Goal: Communication & Community: Answer question/provide support

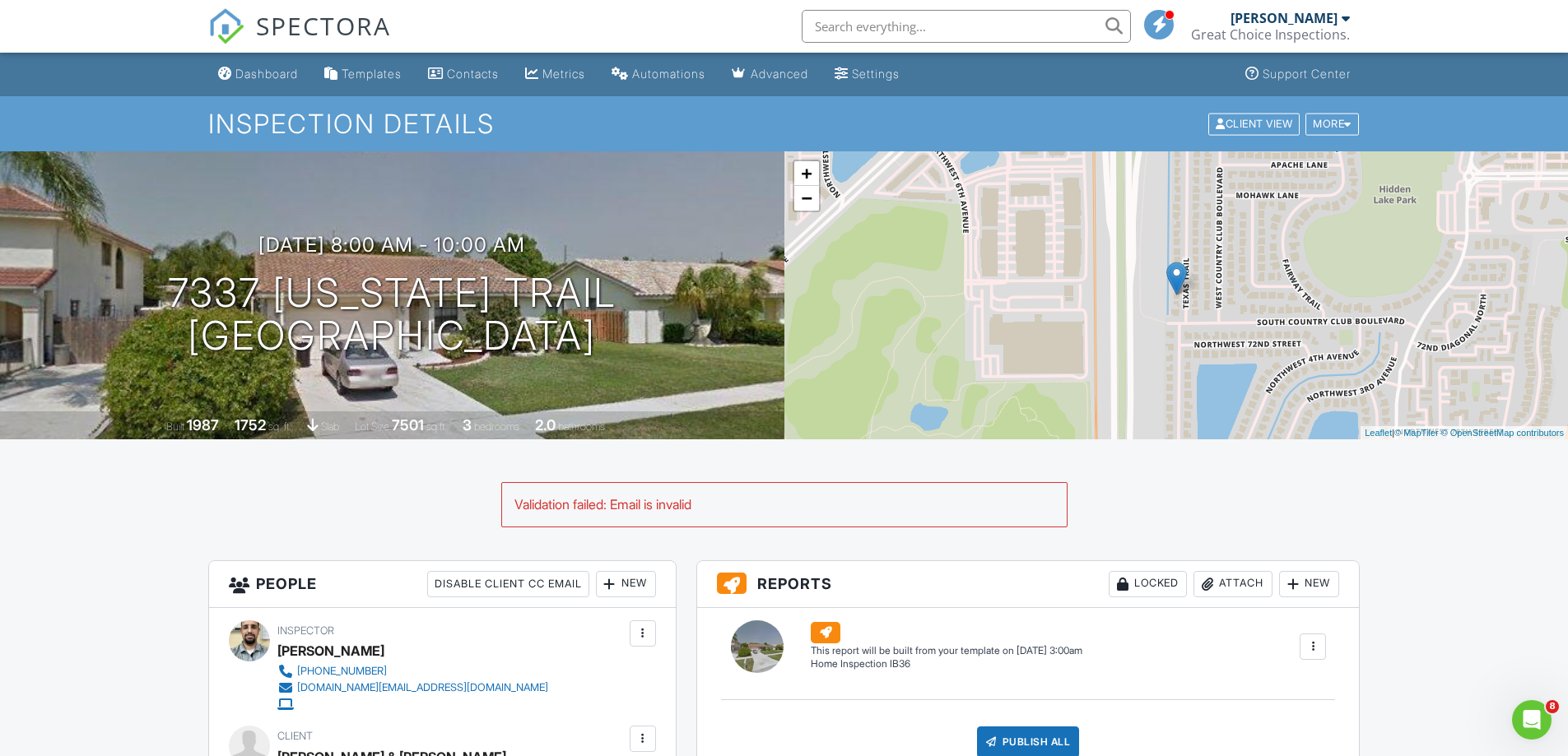
click at [608, 503] on div "Validation failed: Email is invalid" at bounding box center [784, 504] width 564 height 42
drag, startPoint x: 769, startPoint y: 494, endPoint x: 811, endPoint y: 493, distance: 42.0
click at [808, 493] on div "Validation failed: Email is invalid" at bounding box center [784, 504] width 564 height 42
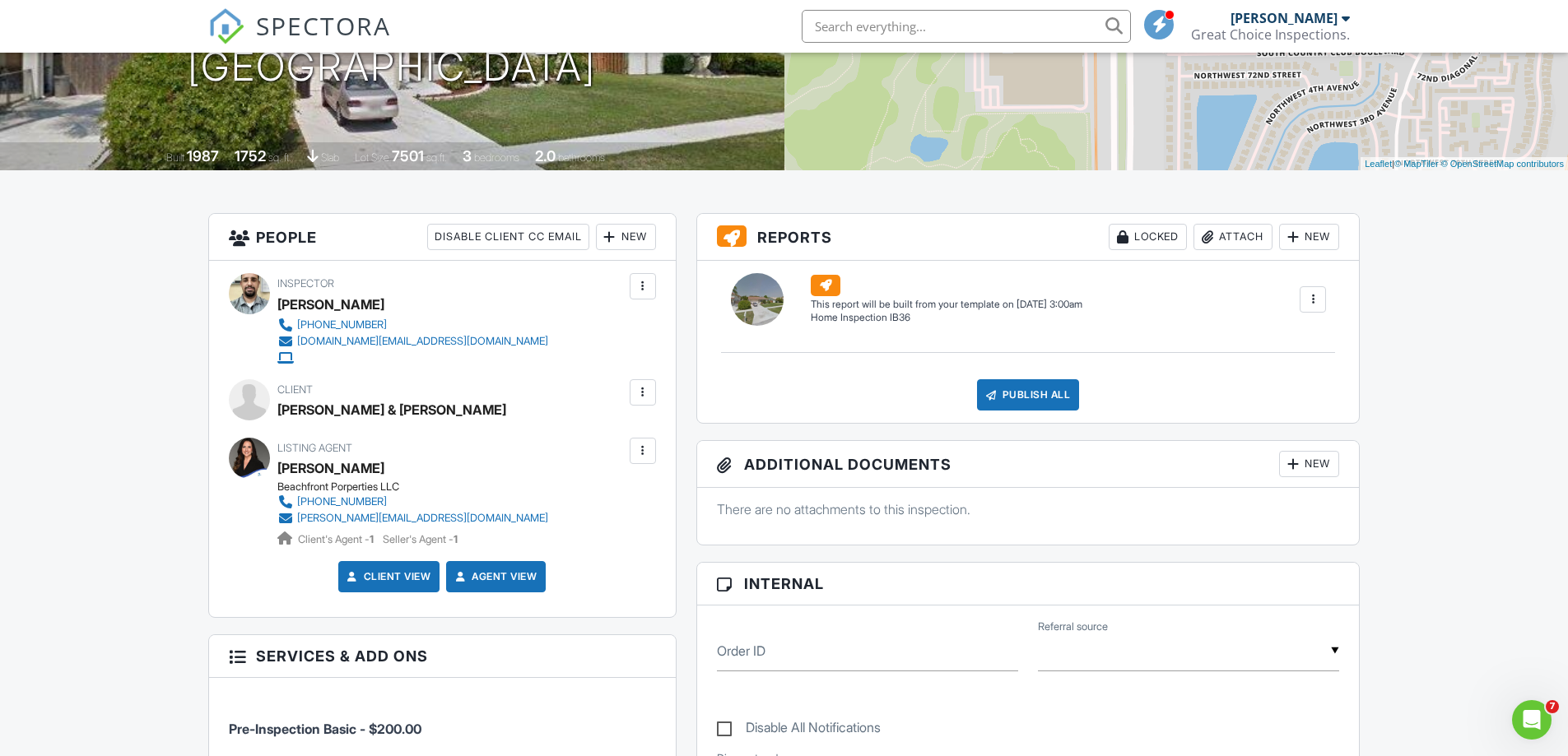
click at [643, 450] on div at bounding box center [642, 450] width 17 height 17
click at [555, 543] on li "Resend Confirmation Email" at bounding box center [555, 542] width 184 height 42
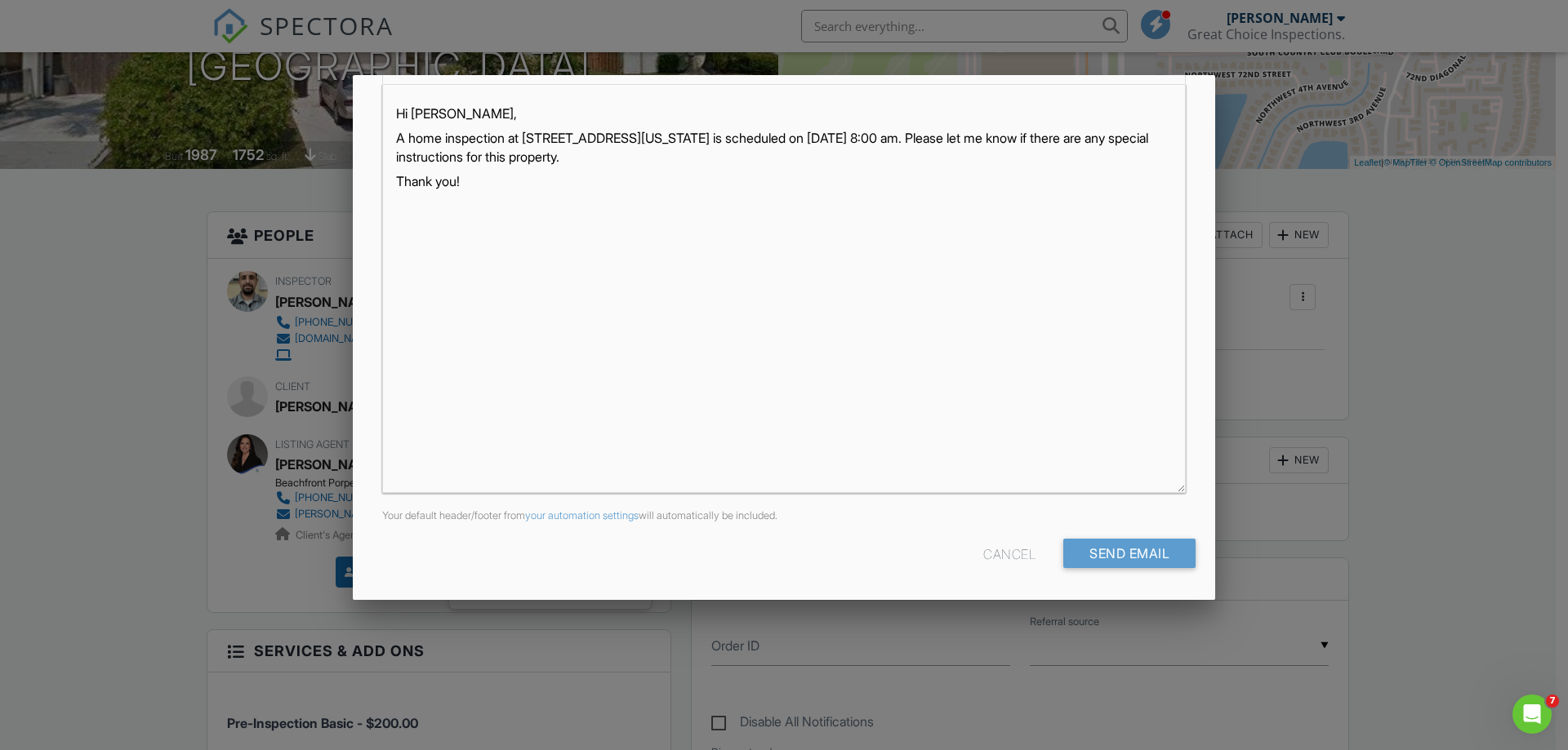
scroll to position [1, 0]
click at [1117, 565] on input "Send Email" at bounding box center [1129, 554] width 132 height 30
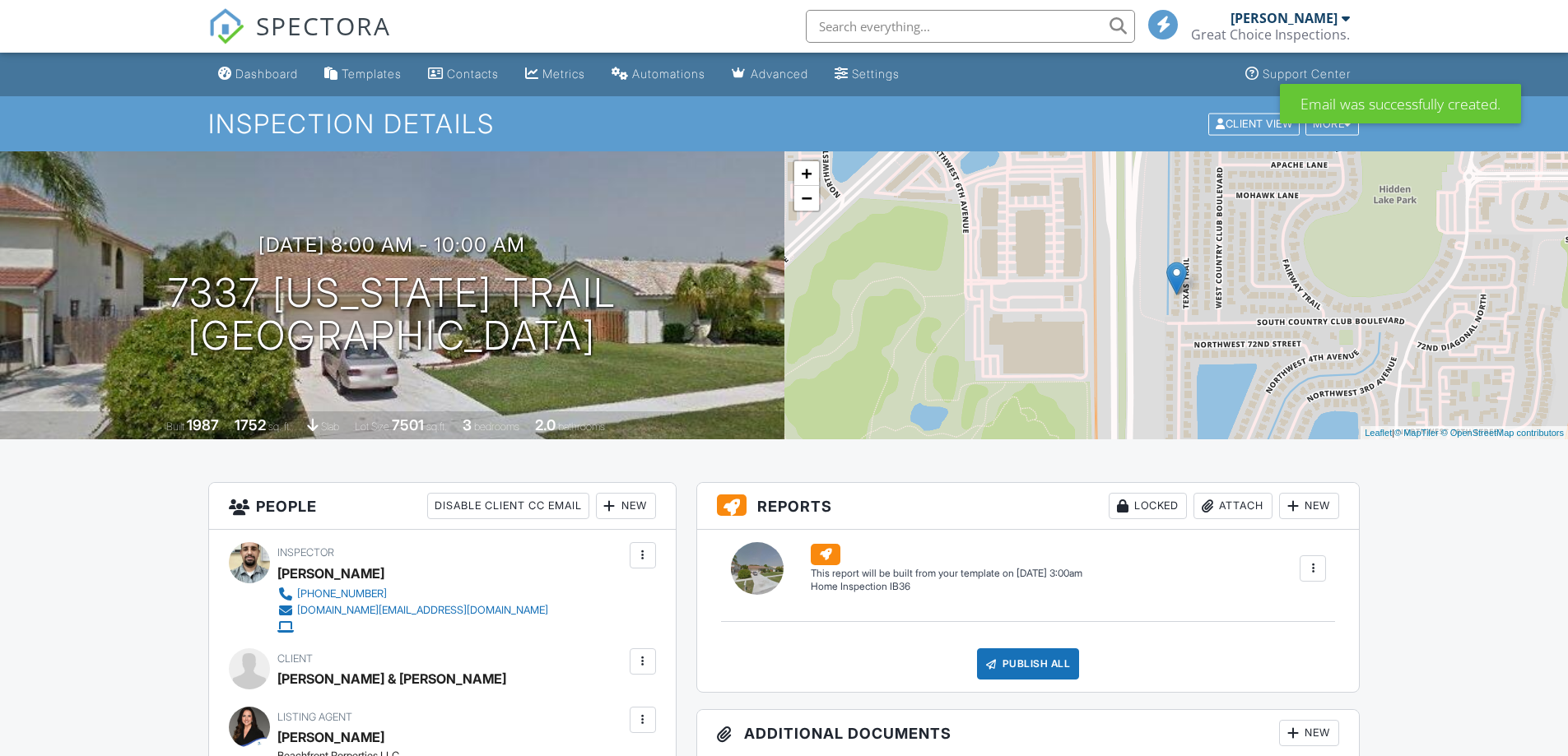
scroll to position [1399, 0]
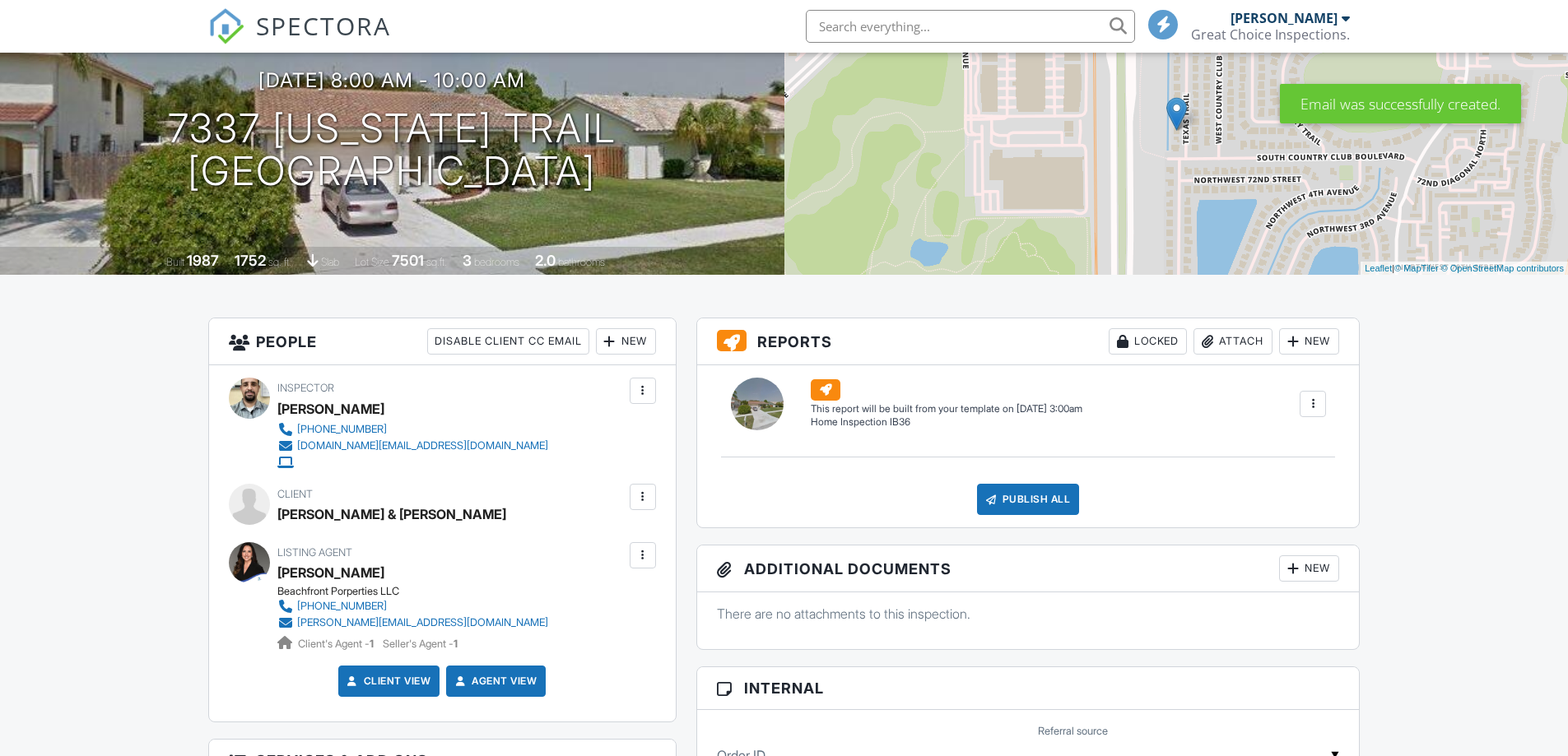
click at [637, 561] on div at bounding box center [642, 555] width 17 height 17
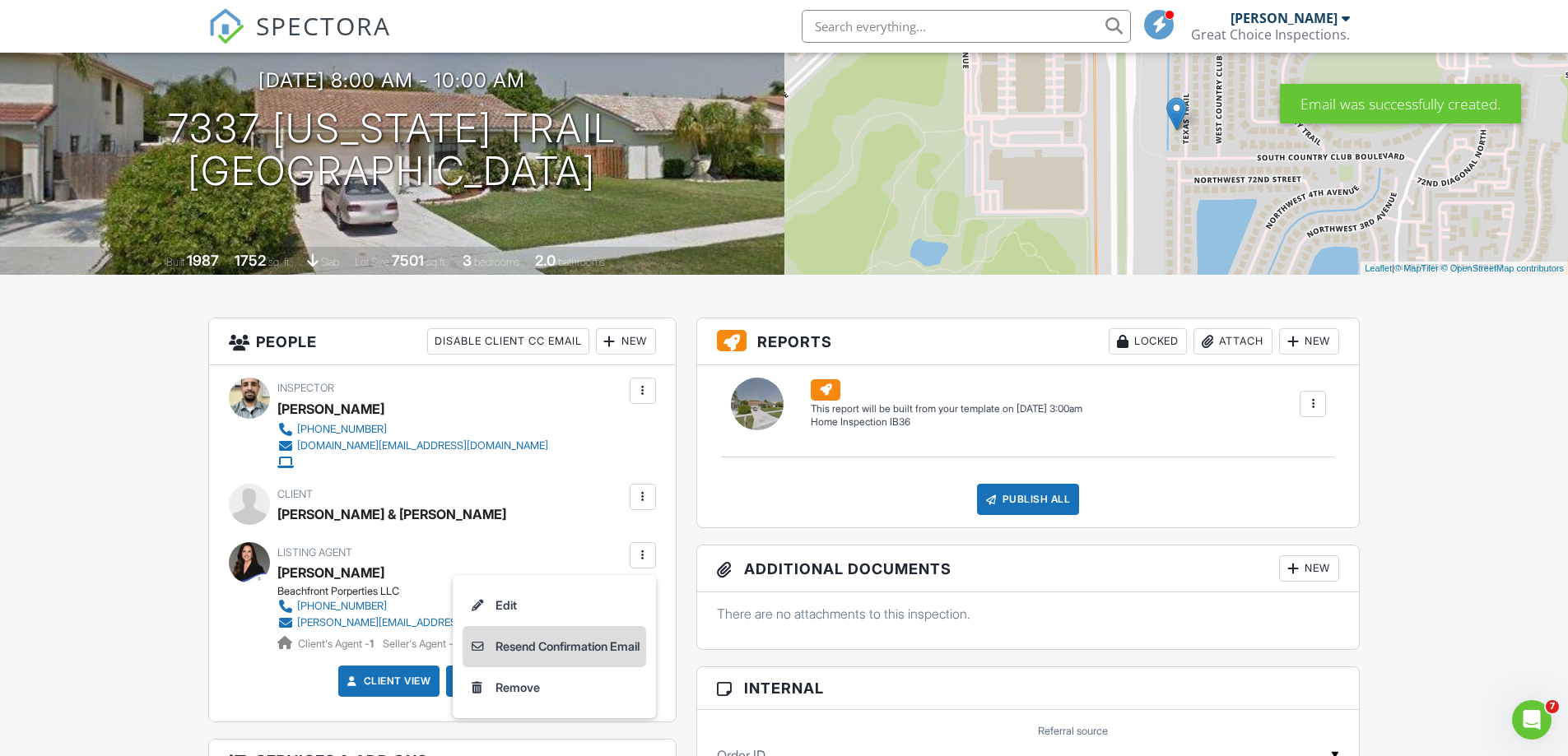
scroll to position [0, 0]
click at [498, 535] on div "Inspector [PERSON_NAME] [PHONE_NUMBER] [DOMAIN_NAME][EMAIL_ADDRESS][DOMAIN_NAME…" at bounding box center [443, 543] width 466 height 355
click at [647, 549] on div at bounding box center [642, 555] width 17 height 17
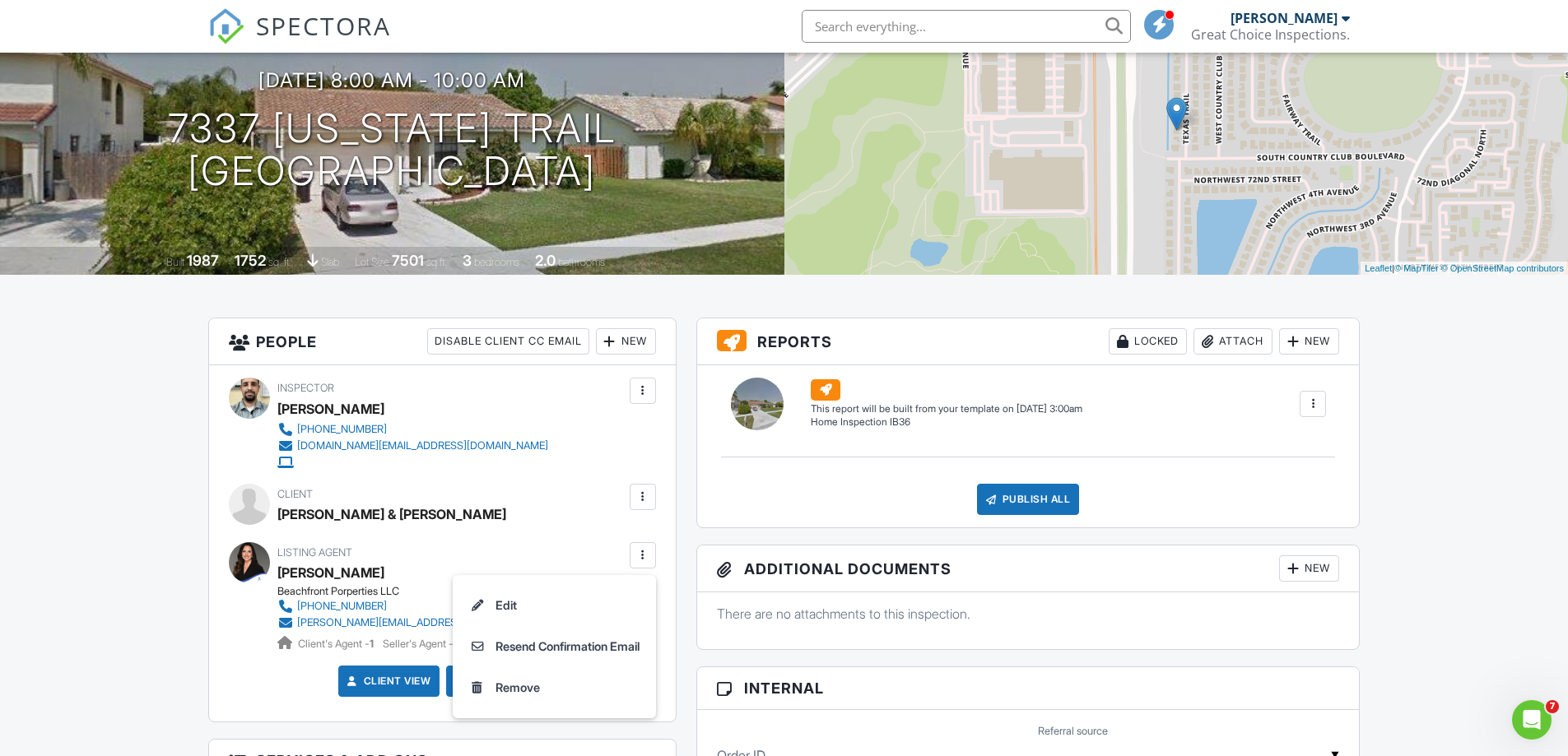
click at [508, 494] on div "Client [PERSON_NAME] & [PERSON_NAME]" at bounding box center [442, 506] width 427 height 45
click at [635, 488] on div at bounding box center [642, 496] width 17 height 17
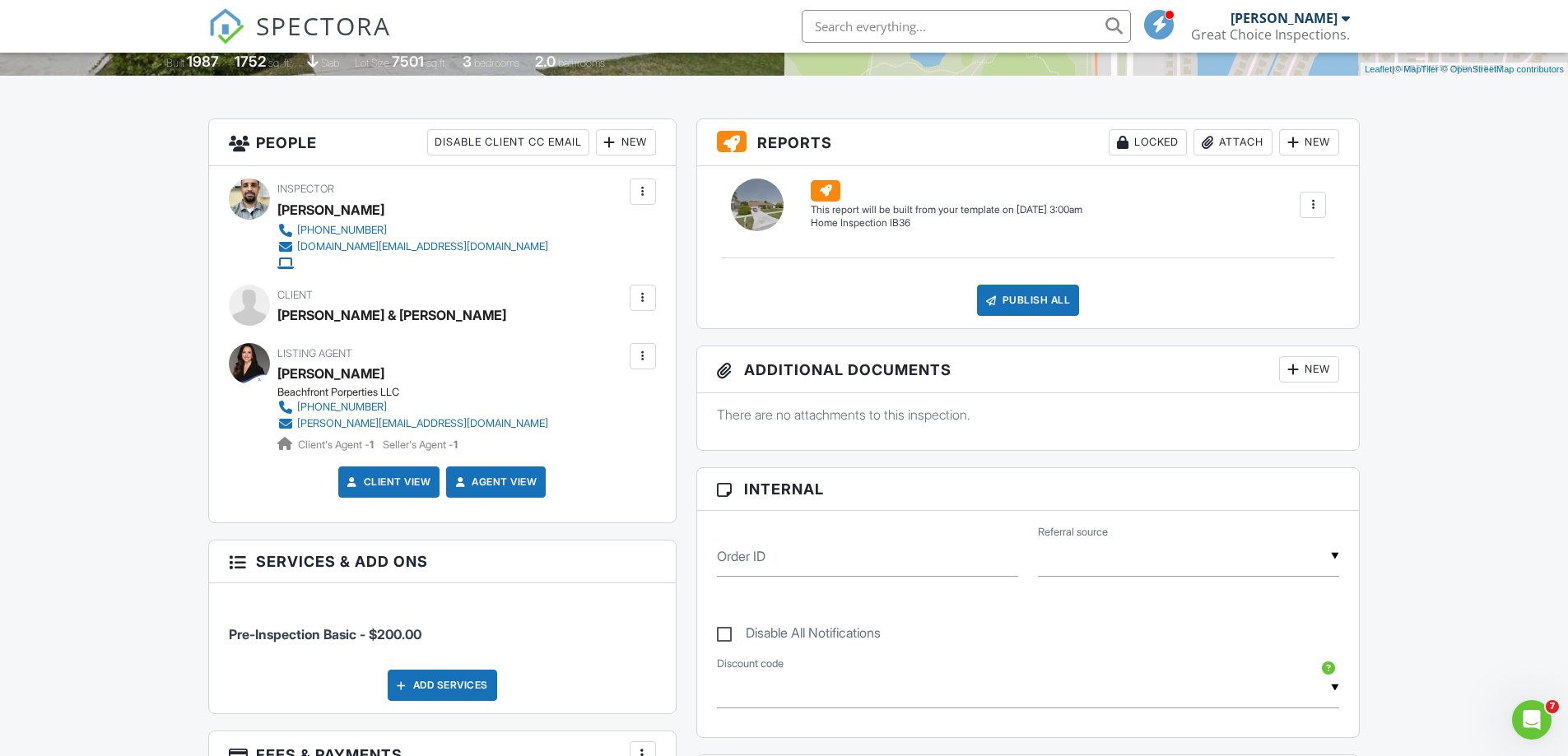
scroll to position [99, 0]
